Goal: Task Accomplishment & Management: Use online tool/utility

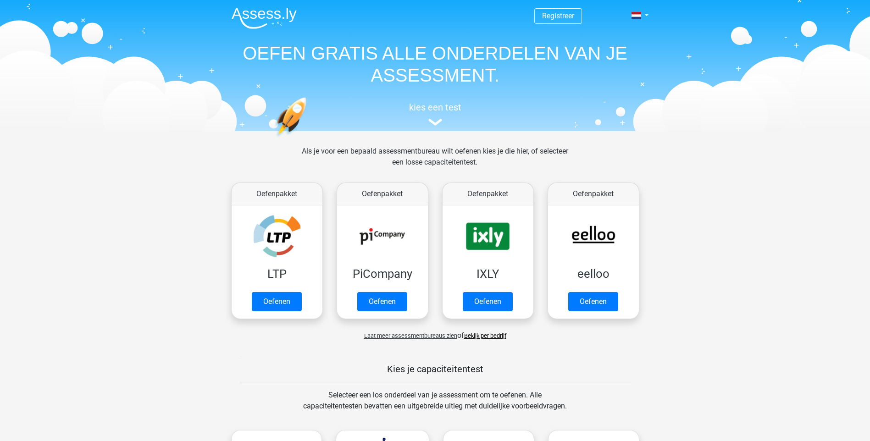
click at [277, 305] on link "Oefenen" at bounding box center [277, 301] width 50 height 19
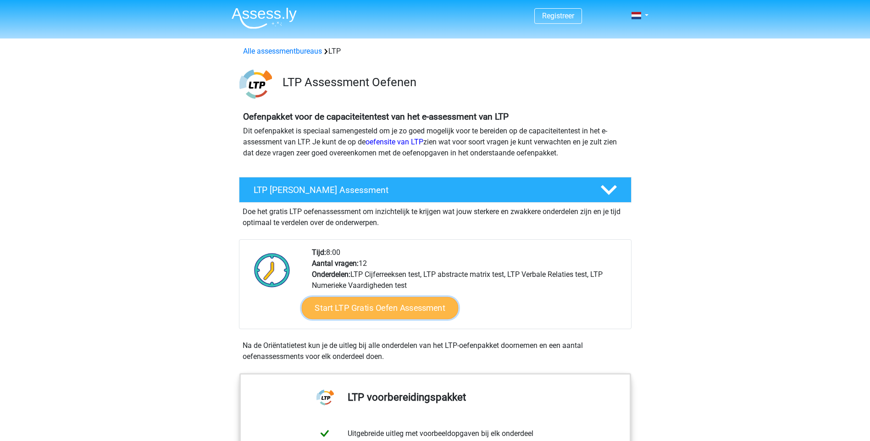
click at [375, 301] on link "Start LTP Gratis Oefen Assessment" at bounding box center [379, 308] width 157 height 22
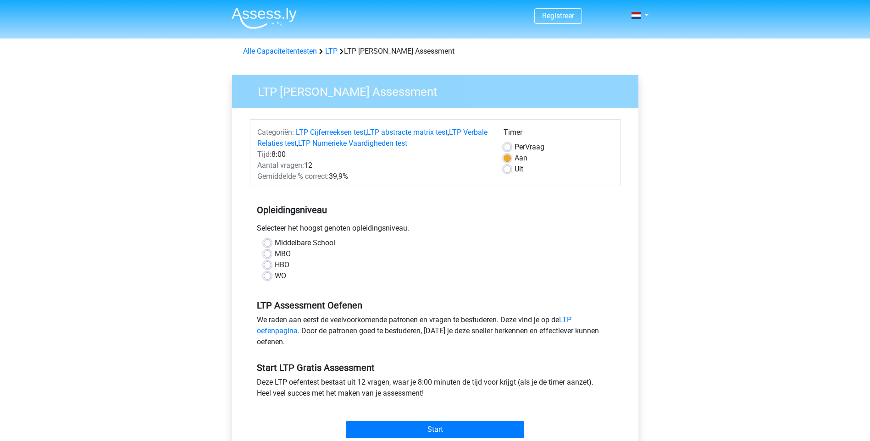
scroll to position [46, 0]
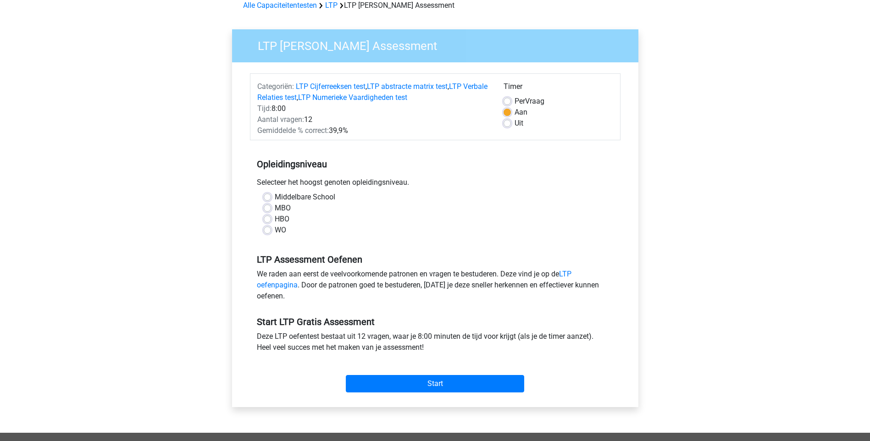
click at [271, 207] on div "MBO" at bounding box center [435, 208] width 343 height 11
click at [275, 208] on label "MBO" at bounding box center [283, 208] width 16 height 11
click at [266, 208] on input "MBO" at bounding box center [267, 207] width 7 height 9
radio input "true"
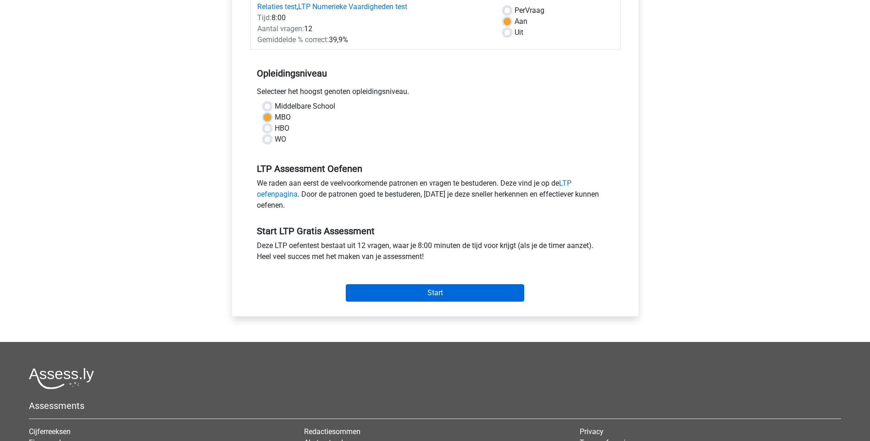
scroll to position [138, 0]
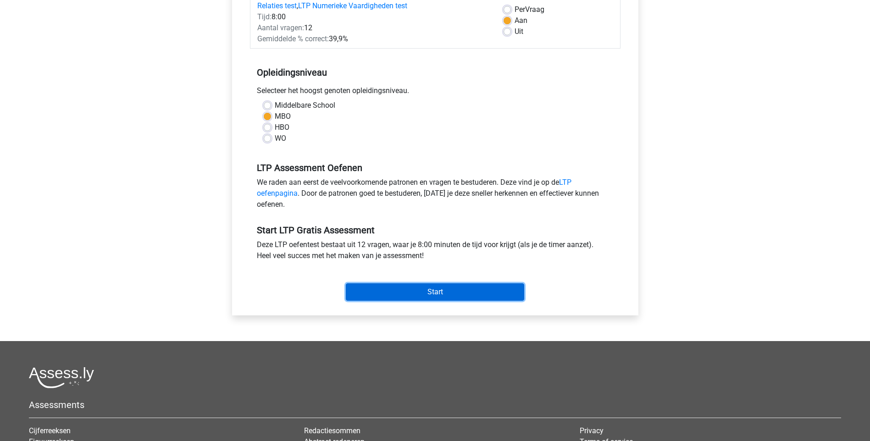
click at [409, 290] on input "Start" at bounding box center [435, 291] width 178 height 17
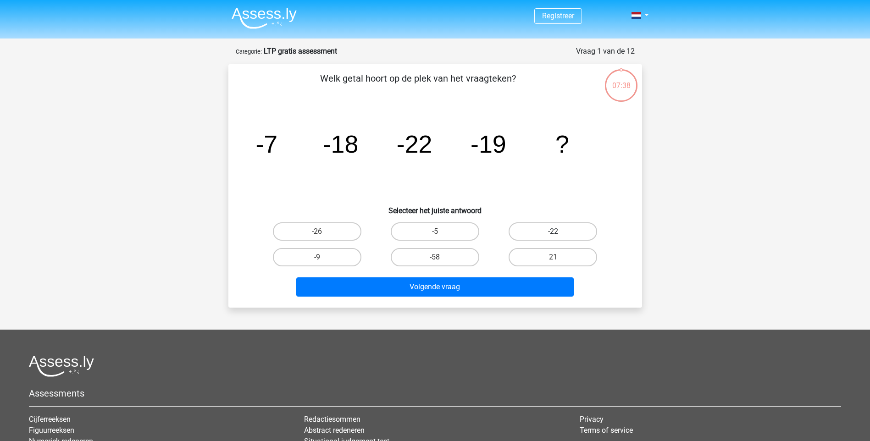
click at [528, 224] on label "-22" at bounding box center [553, 231] width 89 height 18
click at [553, 232] on input "-22" at bounding box center [556, 235] width 6 height 6
radio input "true"
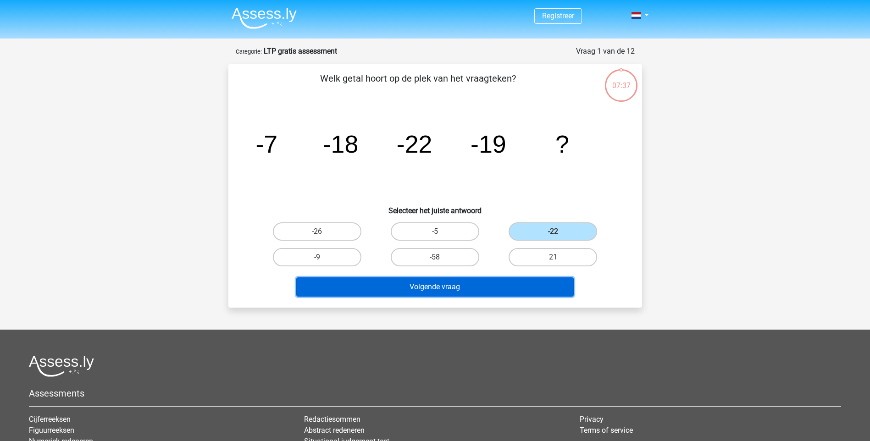
click at [484, 286] on button "Volgende vraag" at bounding box center [434, 286] width 277 height 19
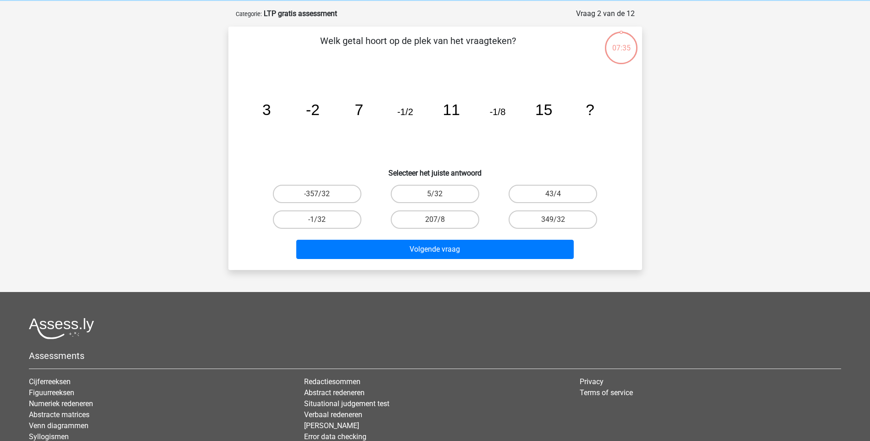
scroll to position [46, 0]
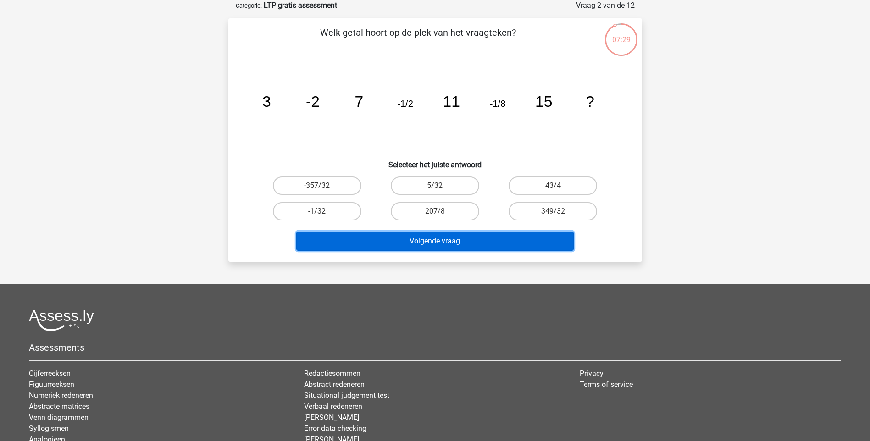
click at [403, 233] on button "Volgende vraag" at bounding box center [434, 241] width 277 height 19
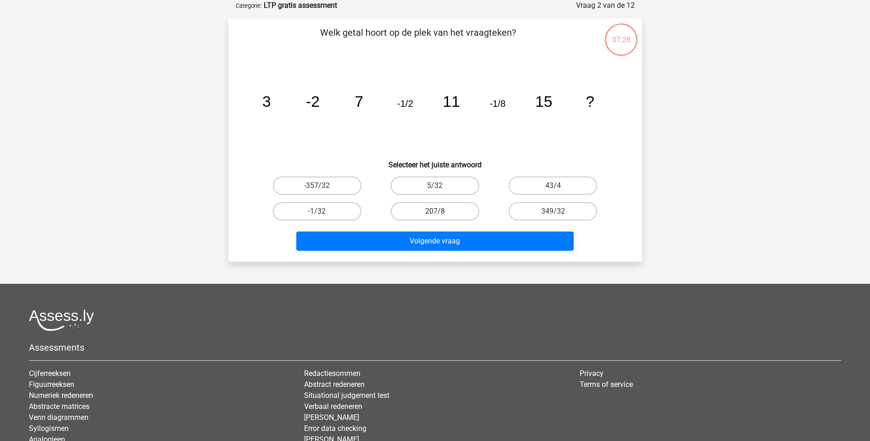
click at [450, 209] on label "207/8" at bounding box center [435, 211] width 89 height 18
click at [441, 211] on input "207/8" at bounding box center [438, 214] width 6 height 6
radio input "true"
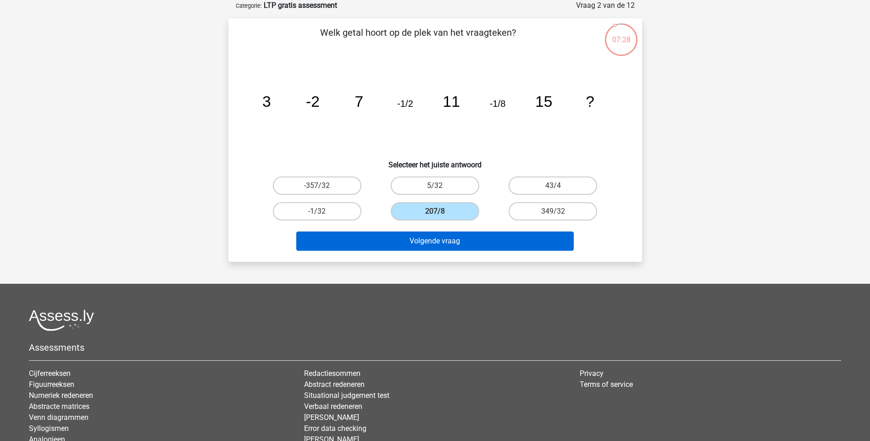
click at [438, 231] on div "Volgende vraag" at bounding box center [435, 239] width 384 height 30
click at [438, 242] on button "Volgende vraag" at bounding box center [434, 241] width 277 height 19
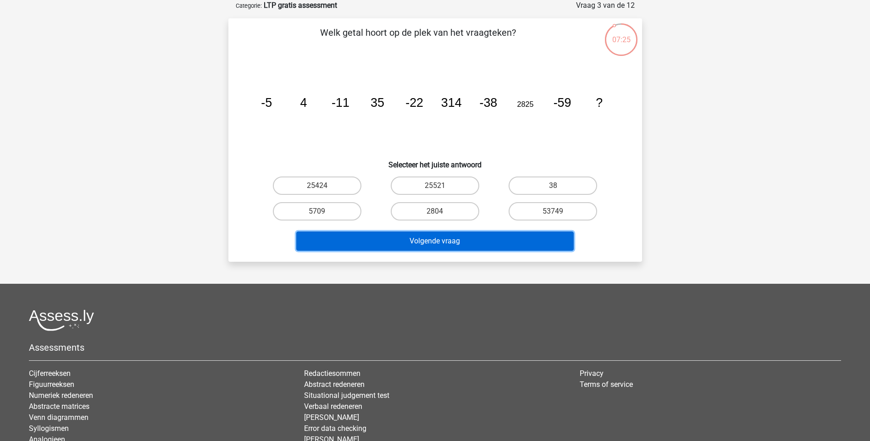
click at [438, 249] on button "Volgende vraag" at bounding box center [434, 241] width 277 height 19
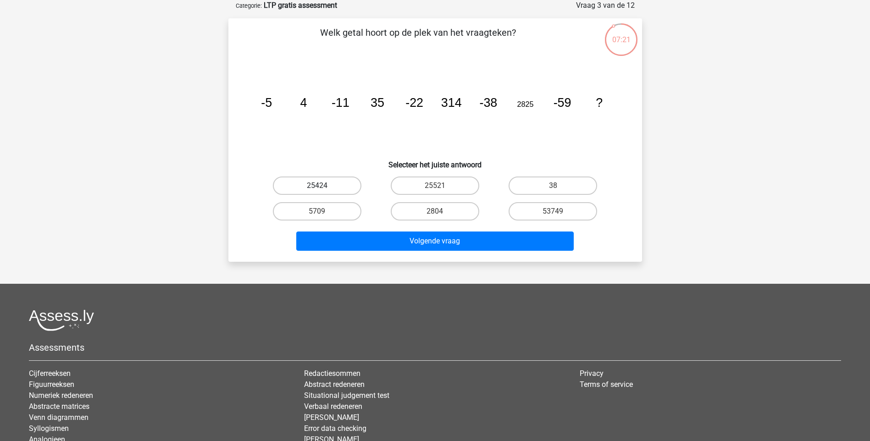
click at [340, 179] on label "25424" at bounding box center [317, 186] width 89 height 18
click at [323, 186] on input "25424" at bounding box center [320, 189] width 6 height 6
radio input "true"
click at [384, 252] on div "Volgende vraag" at bounding box center [435, 243] width 354 height 23
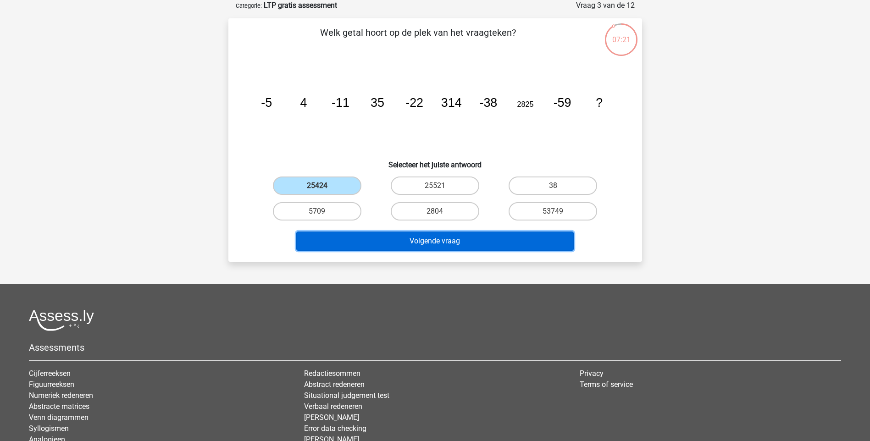
click at [387, 237] on button "Volgende vraag" at bounding box center [434, 241] width 277 height 19
click at [419, 240] on button "Volgende vraag" at bounding box center [434, 241] width 277 height 19
click at [372, 234] on button "Volgende vraag" at bounding box center [434, 241] width 277 height 19
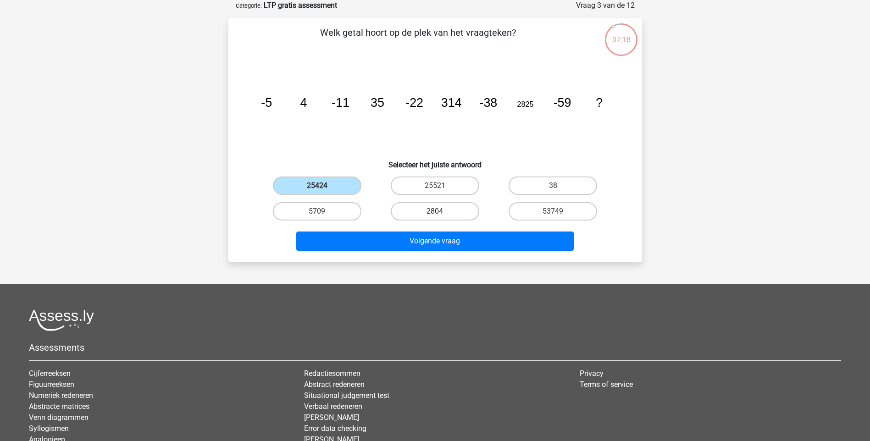
click at [429, 215] on label "2804" at bounding box center [435, 211] width 89 height 18
click at [435, 215] on input "2804" at bounding box center [438, 214] width 6 height 6
radio input "true"
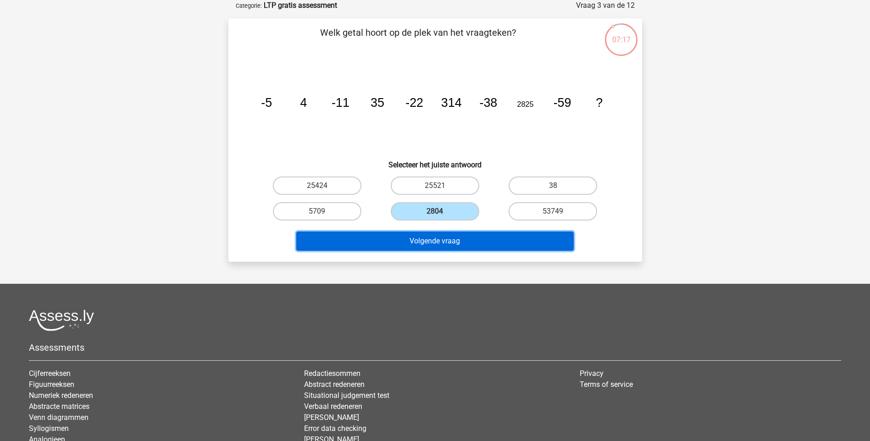
click at [432, 240] on button "Volgende vraag" at bounding box center [434, 241] width 277 height 19
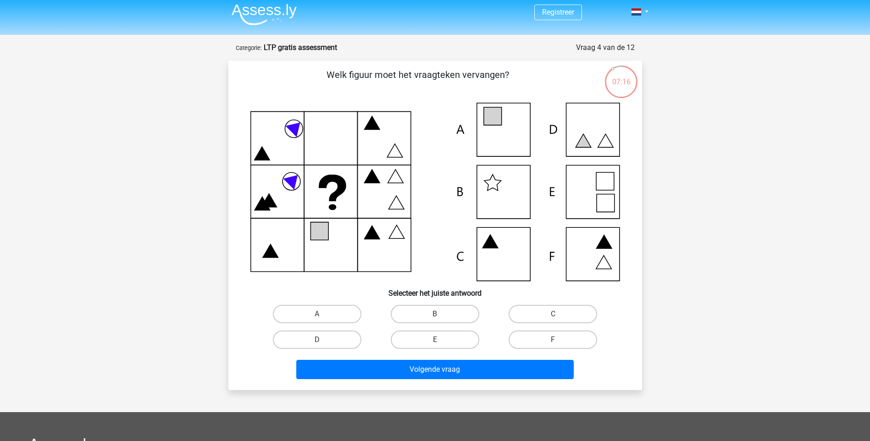
scroll to position [0, 0]
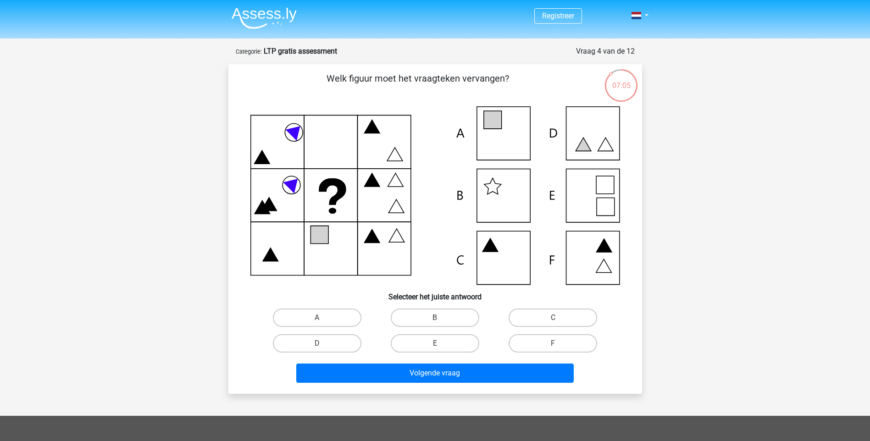
click at [602, 251] on icon at bounding box center [604, 245] width 16 height 13
click at [546, 350] on label "F" at bounding box center [553, 343] width 89 height 18
click at [553, 349] on input "F" at bounding box center [556, 346] width 6 height 6
radio input "true"
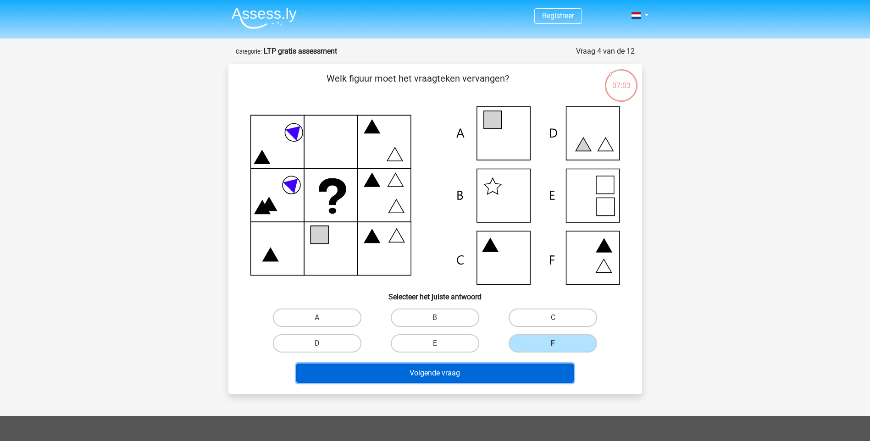
click at [496, 376] on button "Volgende vraag" at bounding box center [434, 373] width 277 height 19
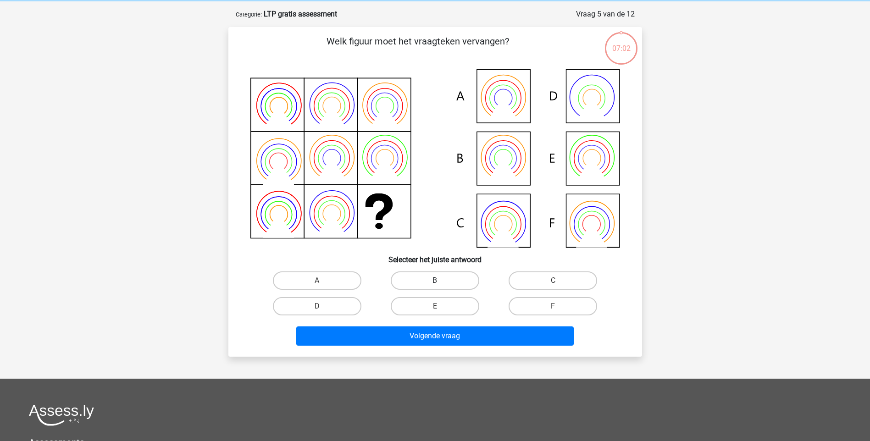
scroll to position [46, 0]
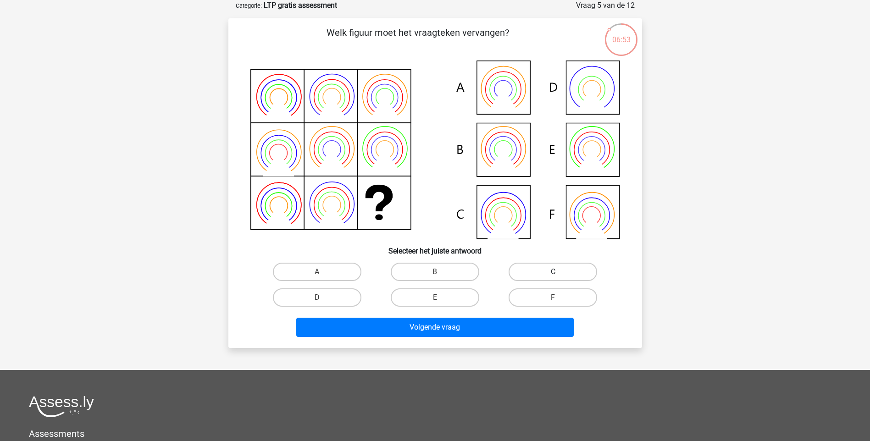
click at [526, 276] on label "C" at bounding box center [553, 272] width 89 height 18
click at [553, 276] on input "C" at bounding box center [556, 275] width 6 height 6
radio input "true"
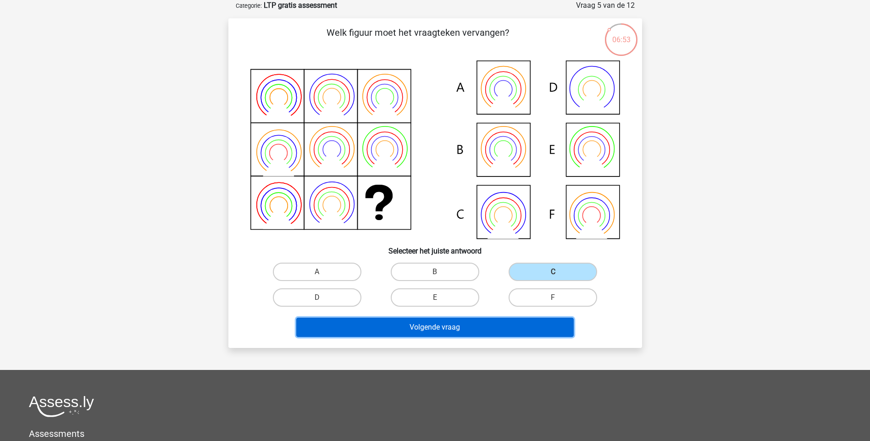
click at [470, 327] on button "Volgende vraag" at bounding box center [434, 327] width 277 height 19
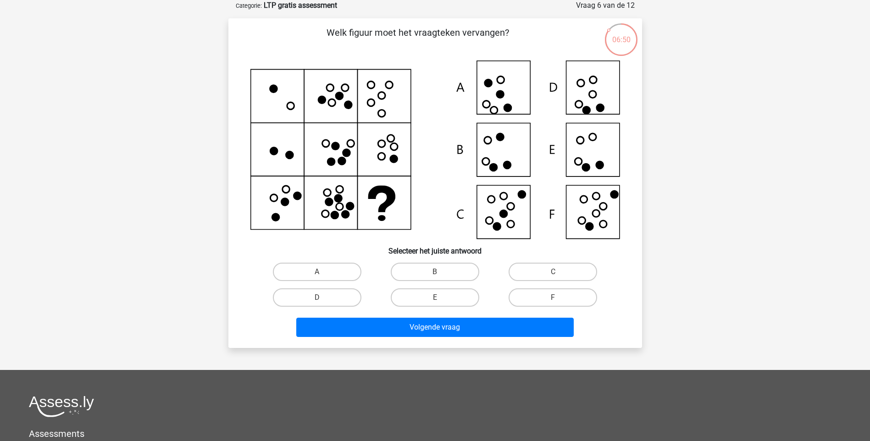
click at [609, 210] on icon at bounding box center [435, 150] width 370 height 178
click at [548, 299] on label "F" at bounding box center [553, 297] width 89 height 18
click at [553, 299] on input "F" at bounding box center [556, 301] width 6 height 6
radio input "true"
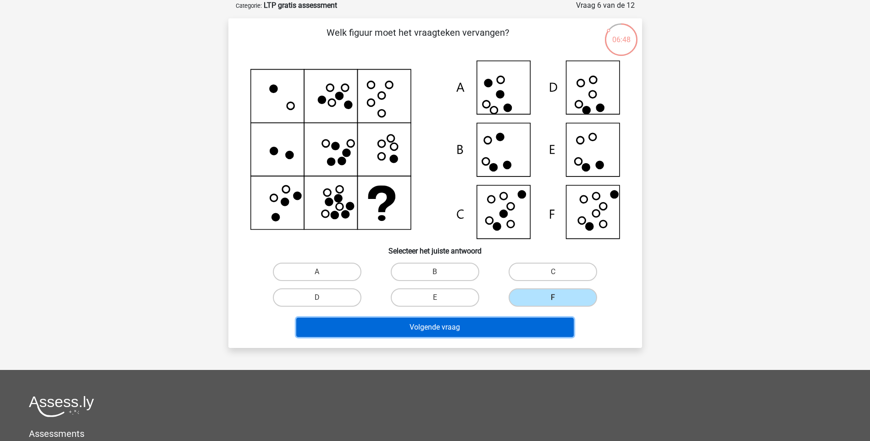
click at [520, 327] on button "Volgende vraag" at bounding box center [434, 327] width 277 height 19
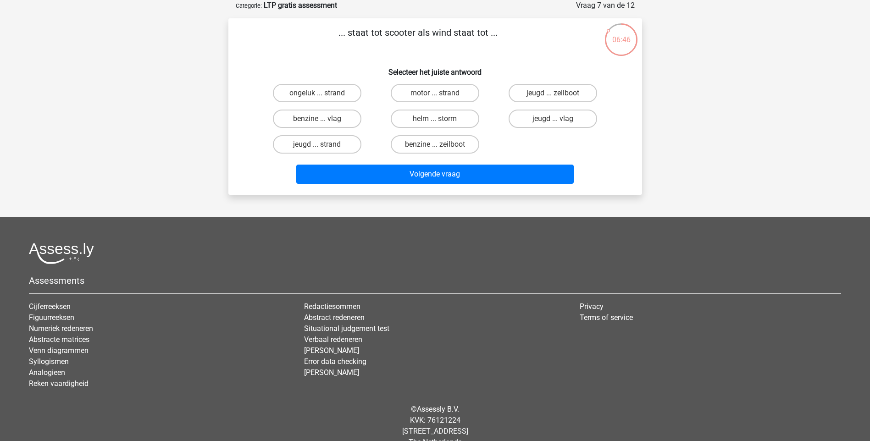
scroll to position [0, 0]
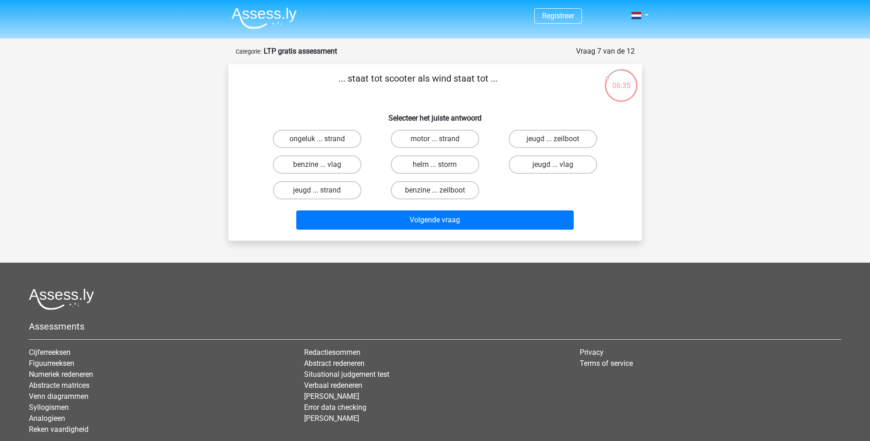
drag, startPoint x: 316, startPoint y: 164, endPoint x: 321, endPoint y: 171, distance: 8.5
click at [316, 166] on label "benzine ... vlag" at bounding box center [317, 164] width 89 height 18
click at [317, 166] on input "benzine ... vlag" at bounding box center [320, 168] width 6 height 6
radio input "true"
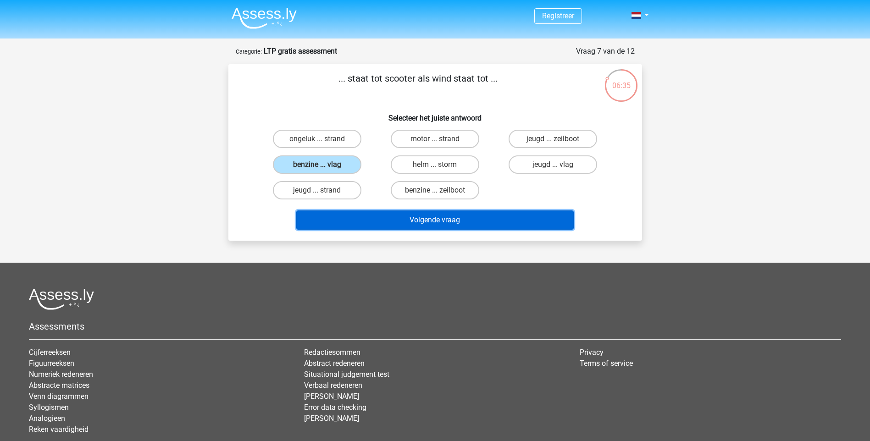
click at [397, 220] on button "Volgende vraag" at bounding box center [434, 219] width 277 height 19
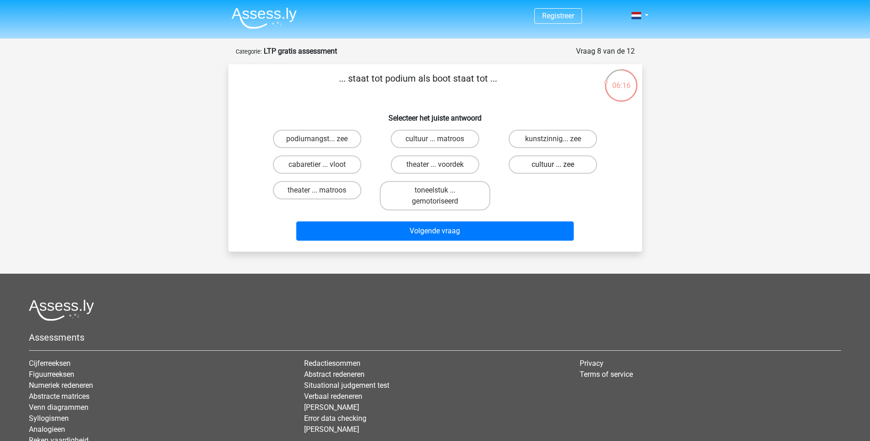
click at [564, 160] on label "cultuur ... zee" at bounding box center [553, 164] width 89 height 18
click at [559, 165] on input "cultuur ... zee" at bounding box center [556, 168] width 6 height 6
radio input "true"
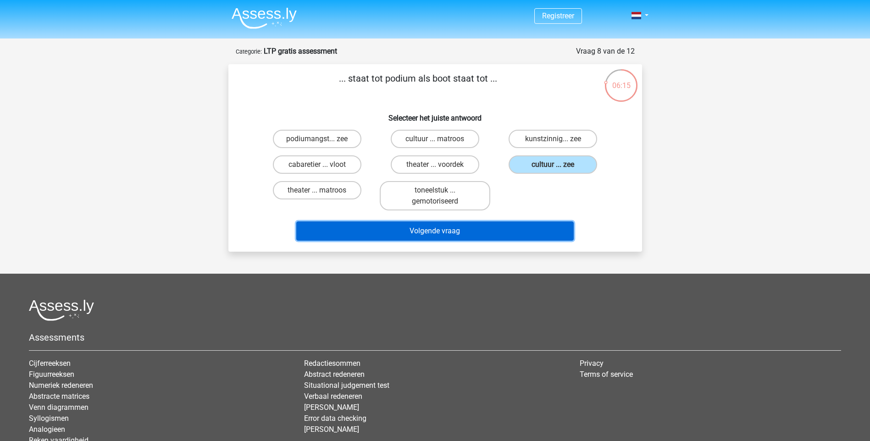
click at [504, 225] on button "Volgende vraag" at bounding box center [434, 230] width 277 height 19
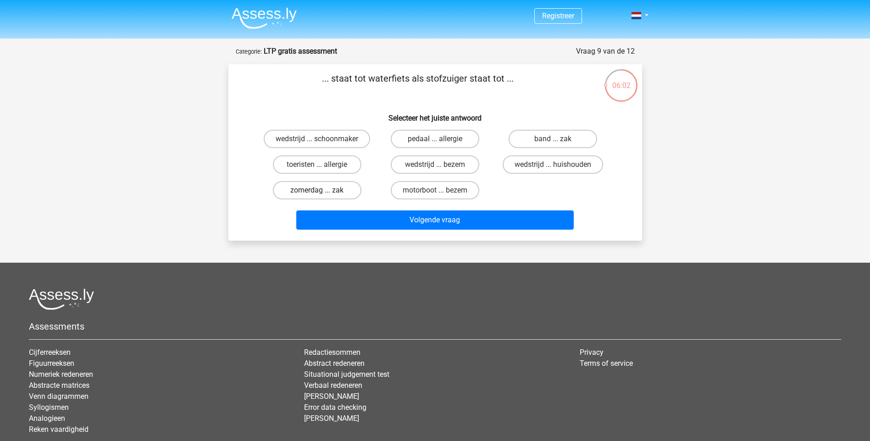
click at [329, 191] on label "zomerdag ... zak" at bounding box center [317, 190] width 89 height 18
click at [323, 191] on input "zomerdag ... zak" at bounding box center [320, 193] width 6 height 6
radio input "true"
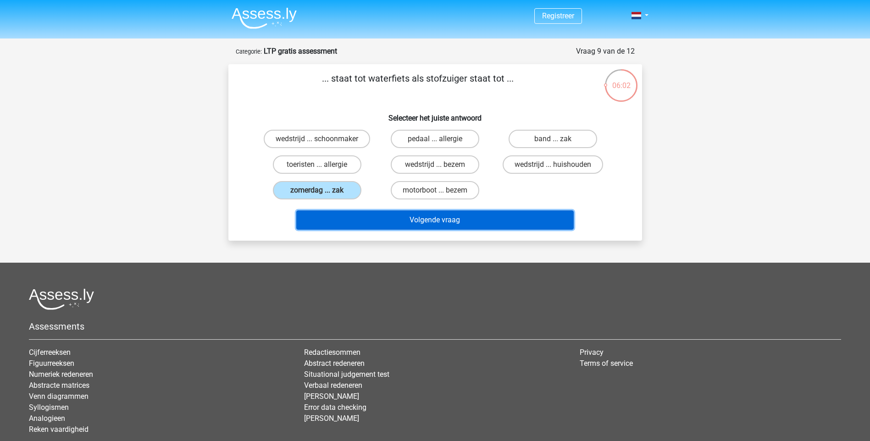
click at [378, 216] on button "Volgende vraag" at bounding box center [434, 219] width 277 height 19
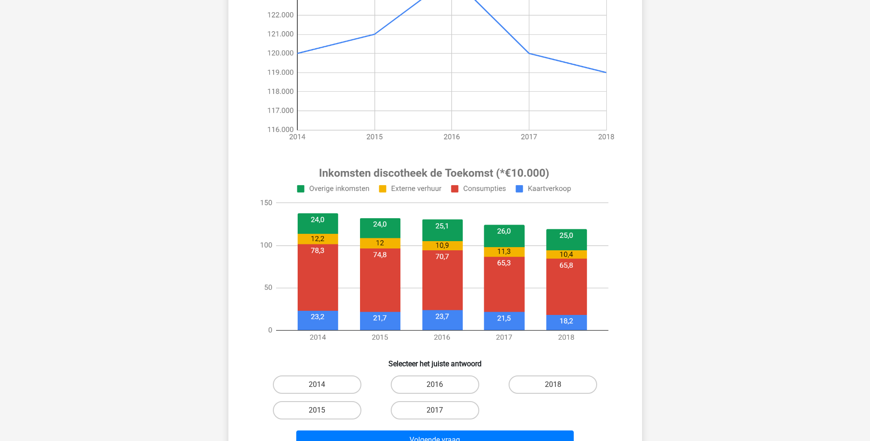
scroll to position [229, 0]
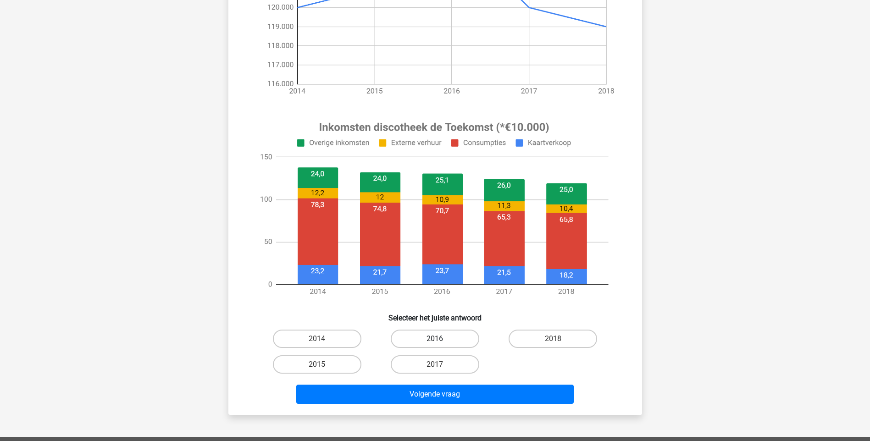
click at [442, 336] on label "2016" at bounding box center [435, 339] width 89 height 18
click at [441, 339] on input "2016" at bounding box center [438, 342] width 6 height 6
radio input "true"
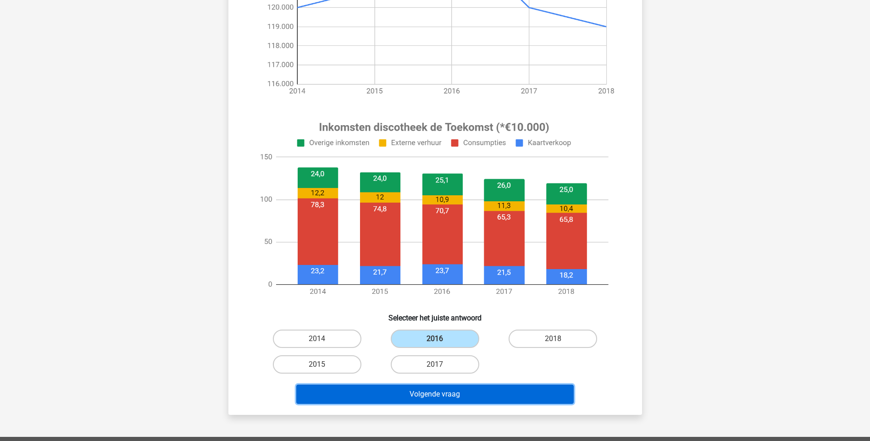
click at [454, 397] on button "Volgende vraag" at bounding box center [434, 394] width 277 height 19
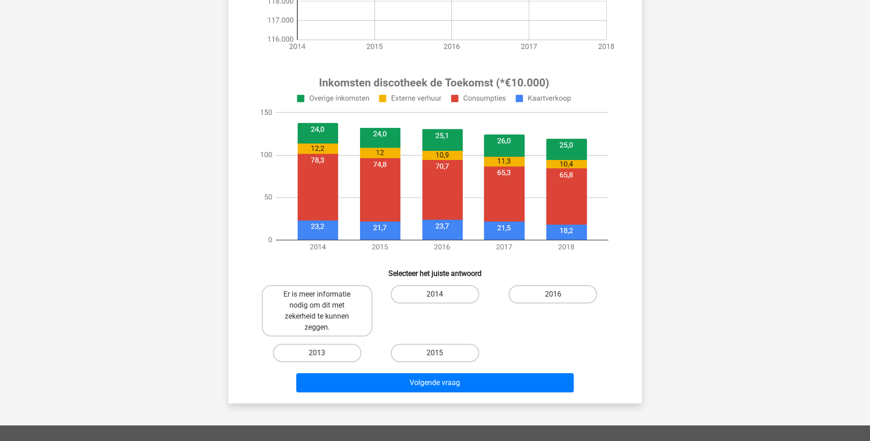
scroll to position [275, 0]
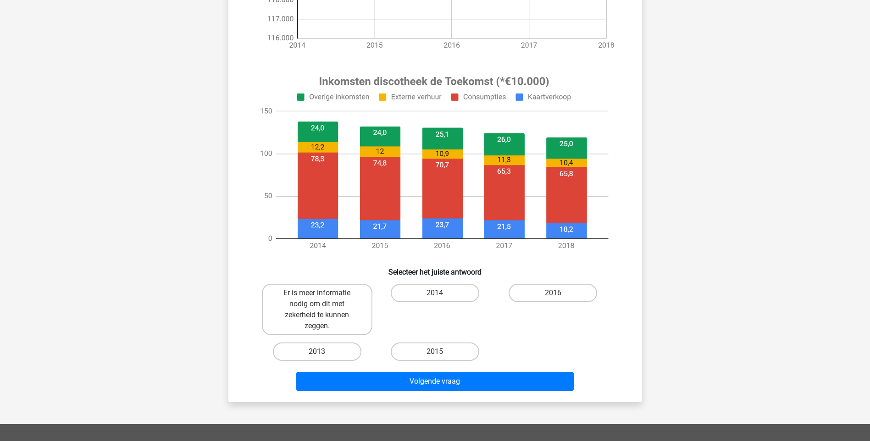
click at [343, 343] on label "2013" at bounding box center [317, 352] width 89 height 18
click at [323, 352] on input "2013" at bounding box center [320, 355] width 6 height 6
radio input "true"
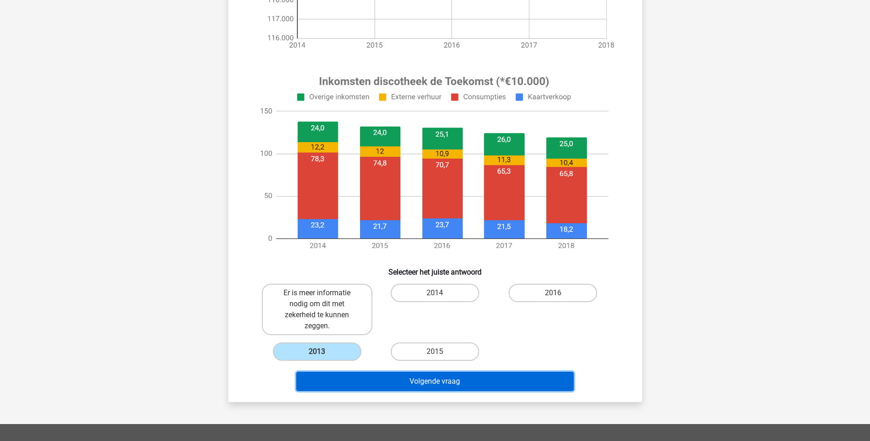
click at [410, 376] on button "Volgende vraag" at bounding box center [434, 381] width 277 height 19
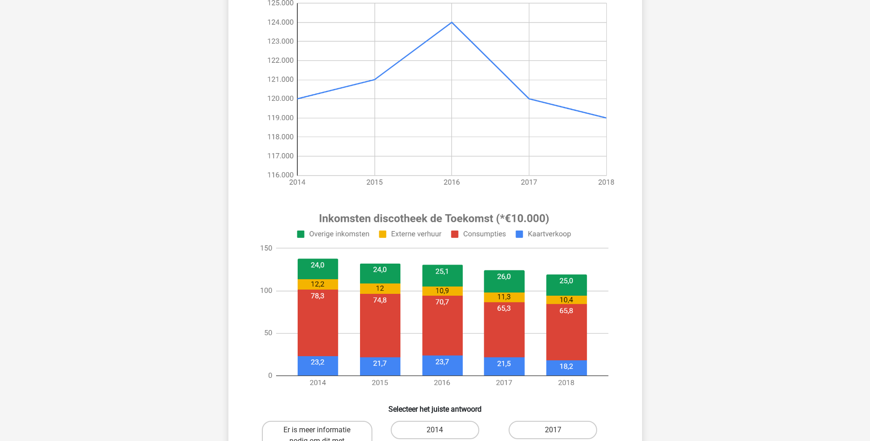
scroll to position [321, 0]
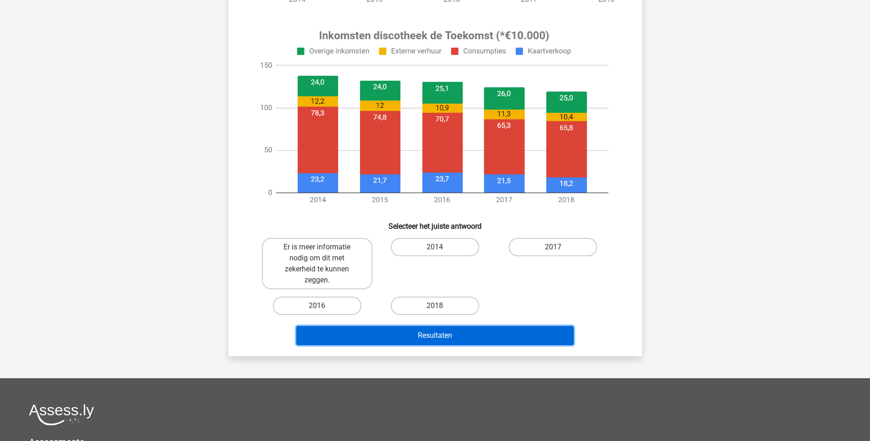
click at [433, 330] on button "Resultaten" at bounding box center [434, 335] width 277 height 19
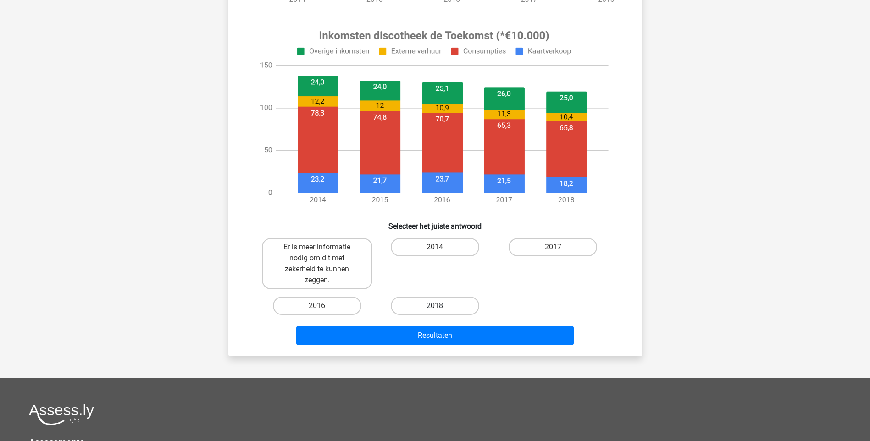
click at [423, 312] on label "2018" at bounding box center [435, 306] width 89 height 18
click at [435, 312] on input "2018" at bounding box center [438, 309] width 6 height 6
radio input "true"
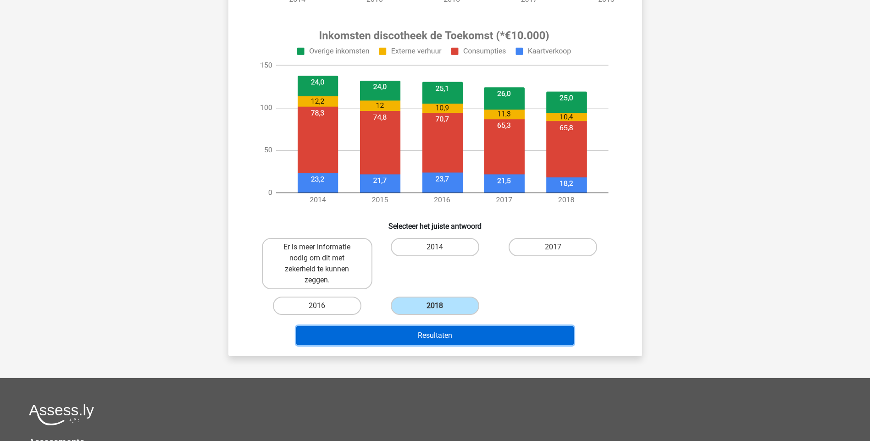
click at [425, 337] on button "Resultaten" at bounding box center [434, 335] width 277 height 19
